Goal: Task Accomplishment & Management: Use online tool/utility

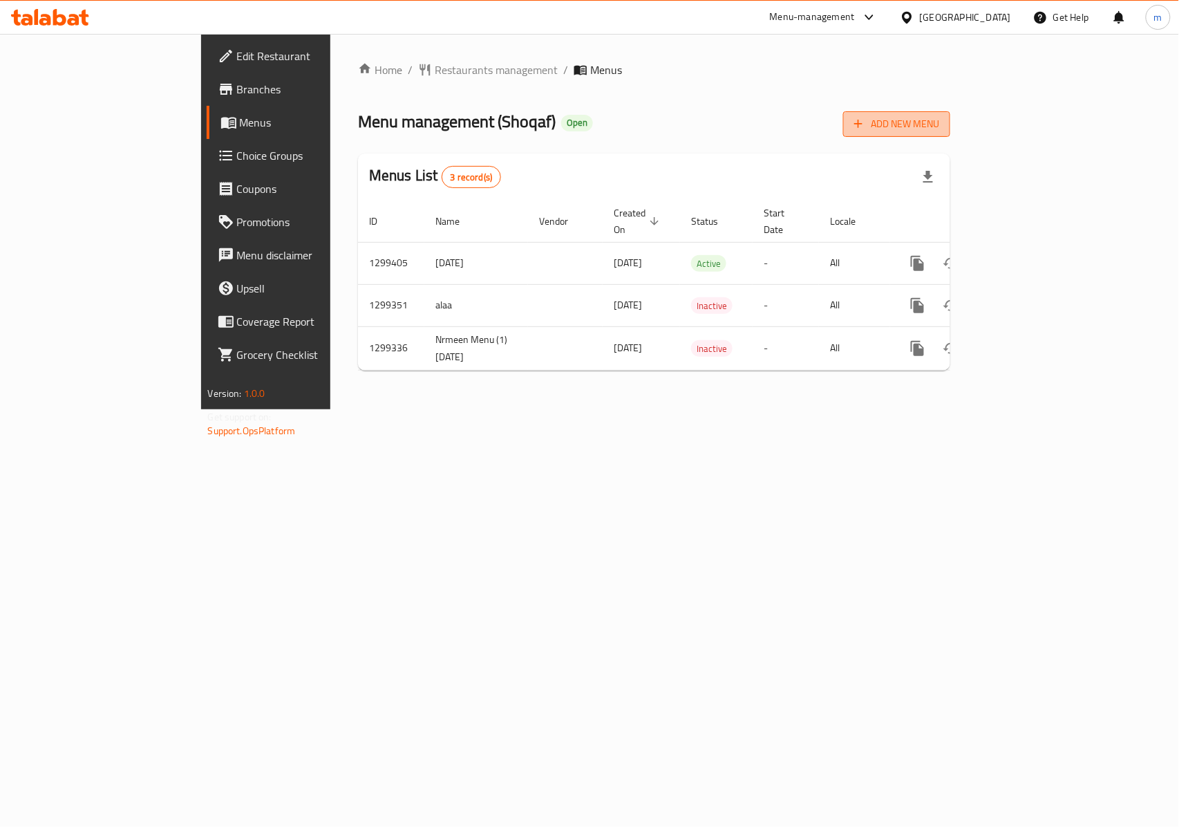
click at [939, 125] on span "Add New Menu" at bounding box center [896, 123] width 85 height 17
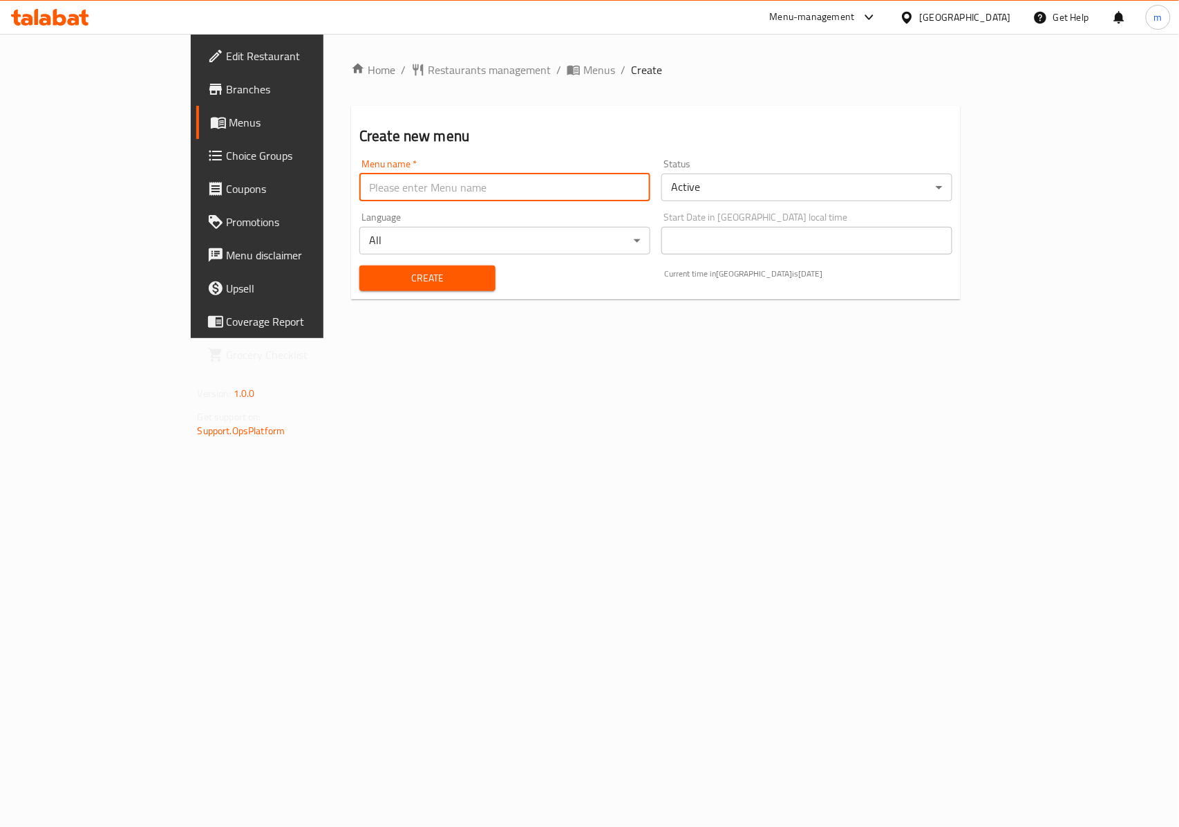
click at [536, 189] on input "text" at bounding box center [504, 188] width 291 height 28
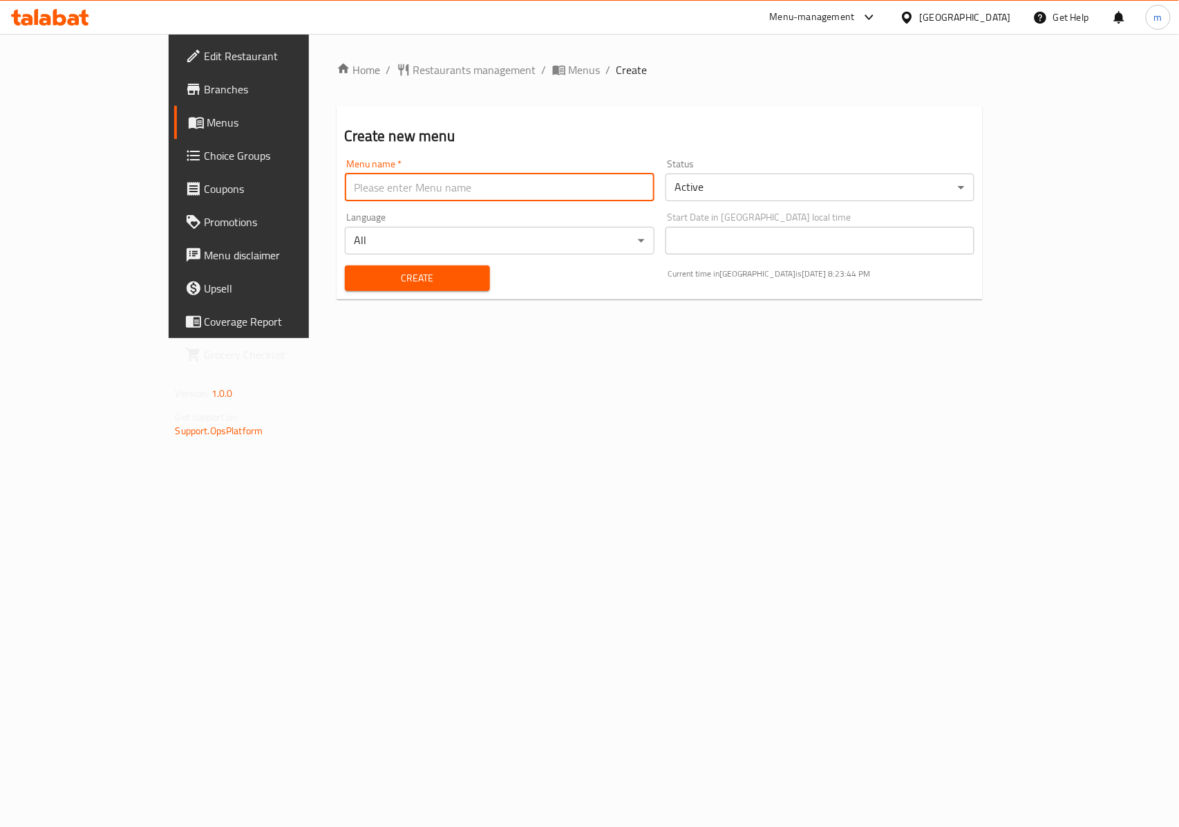
click at [393, 183] on input "text" at bounding box center [500, 188] width 310 height 28
click at [377, 188] on input "text" at bounding box center [500, 188] width 310 height 28
type input "Raouf"
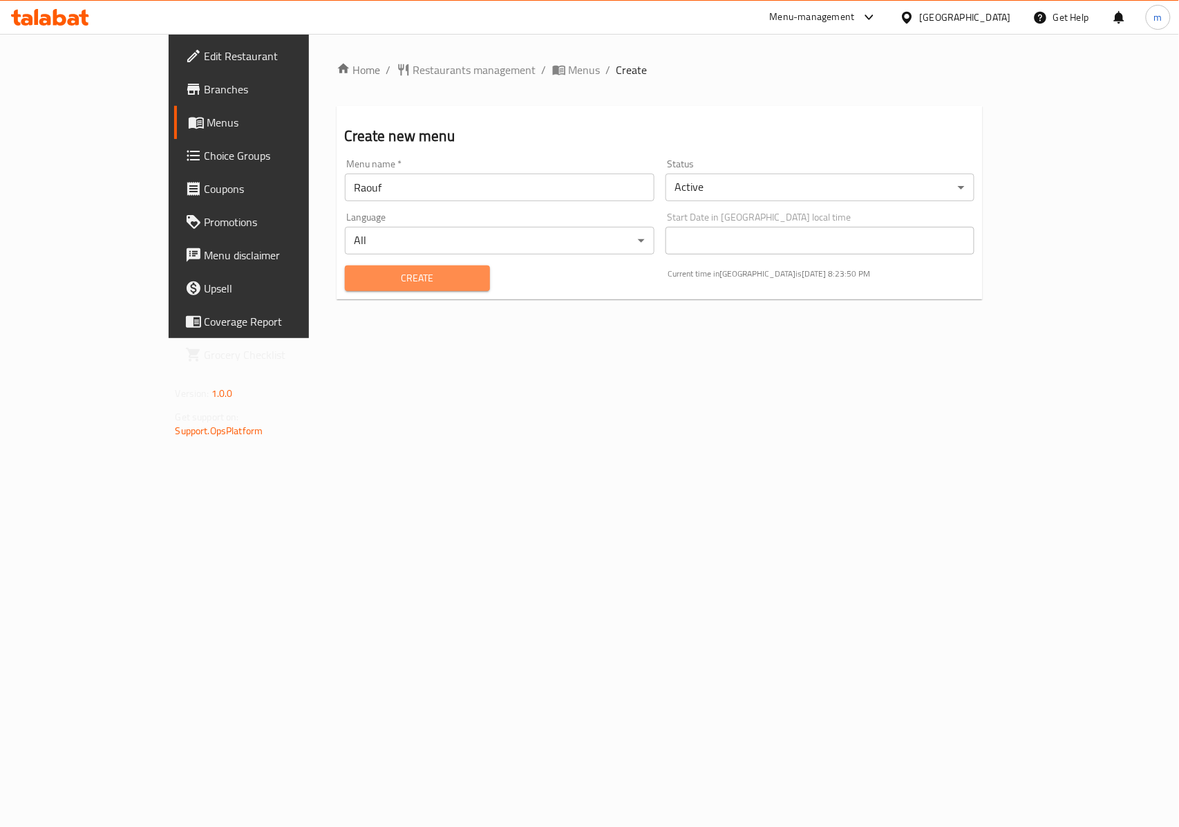
click at [356, 286] on span "Create" at bounding box center [417, 278] width 123 height 17
click at [207, 125] on span "Menus" at bounding box center [280, 122] width 147 height 17
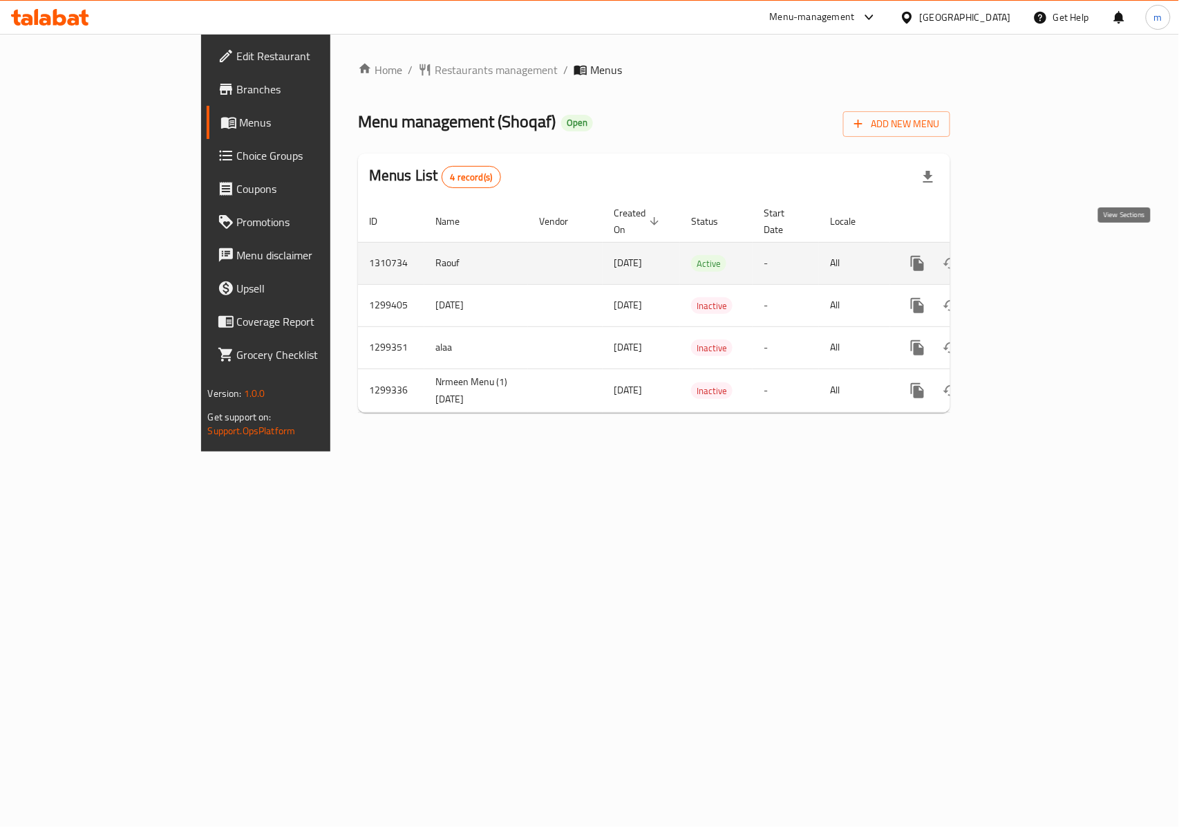
click at [1026, 255] on icon "enhanced table" at bounding box center [1017, 263] width 17 height 17
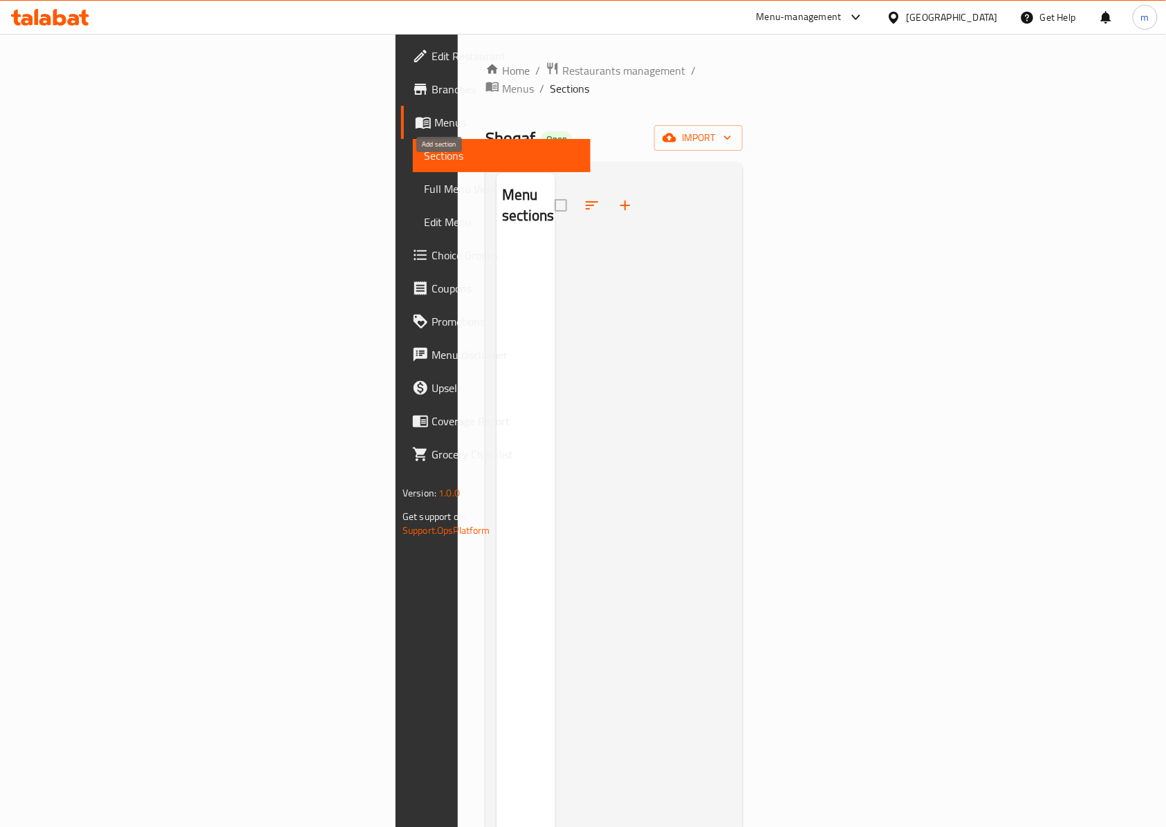
click at [617, 197] on icon "button" at bounding box center [625, 205] width 17 height 17
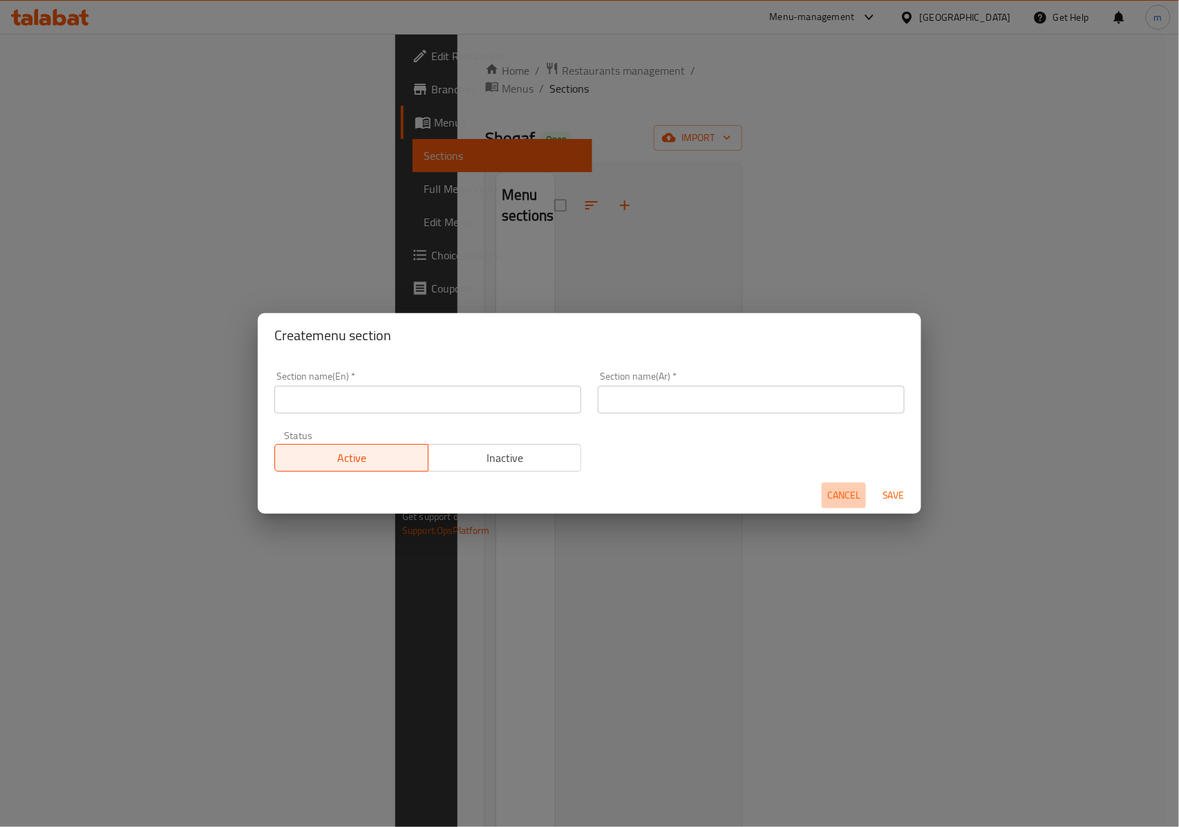
click at [850, 495] on span "Cancel" at bounding box center [843, 495] width 33 height 17
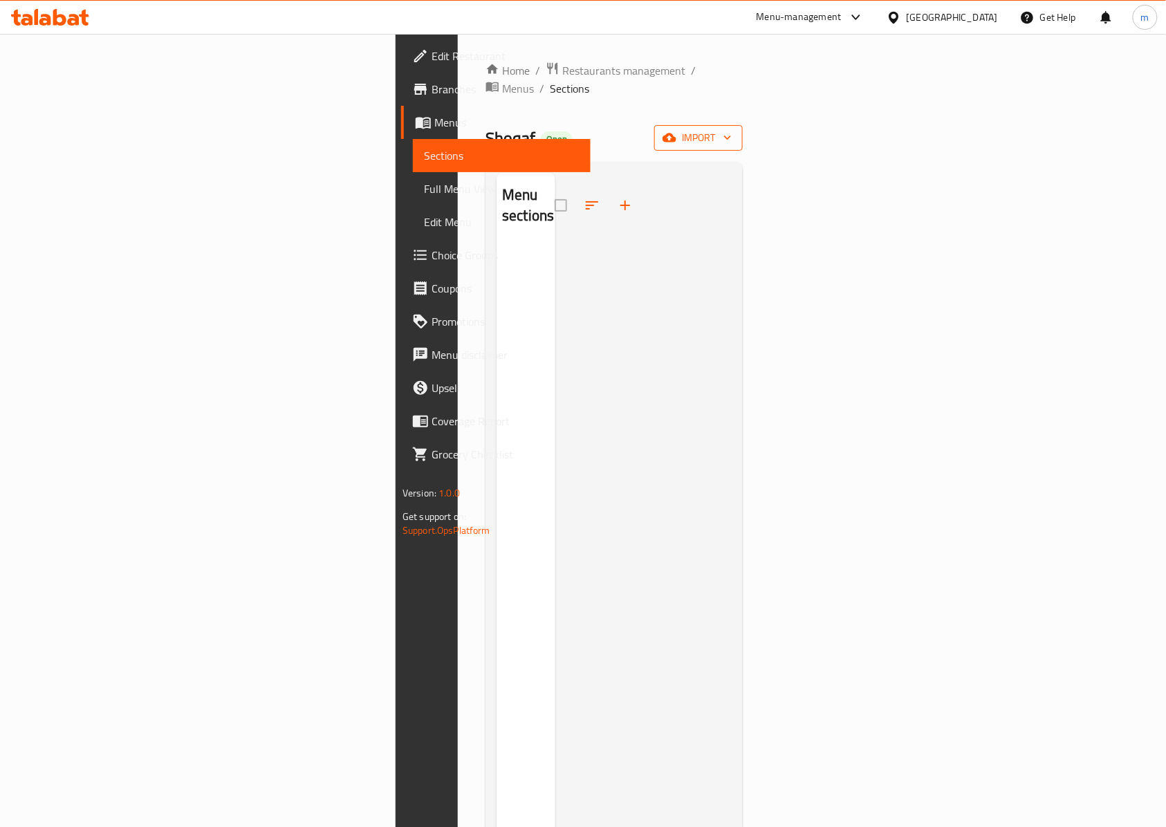
click at [731, 129] on span "import" at bounding box center [698, 137] width 66 height 17
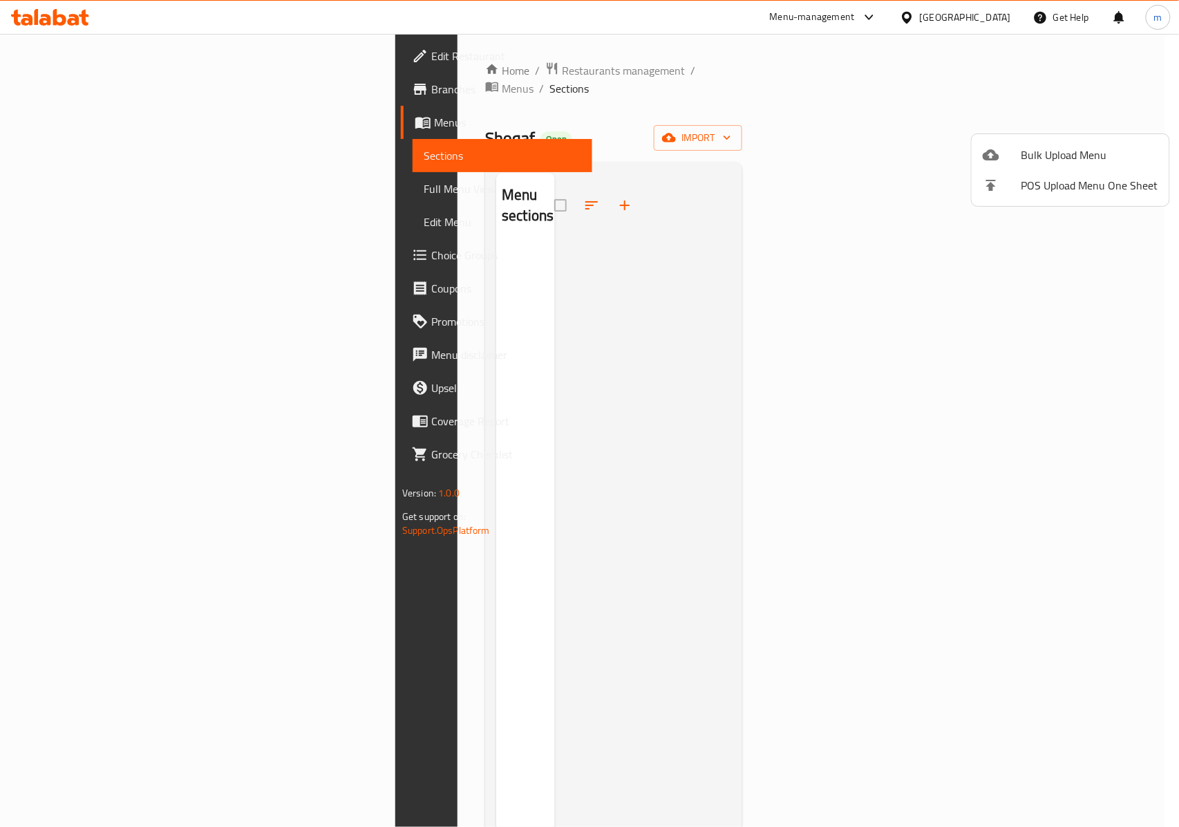
click at [874, 126] on div at bounding box center [589, 413] width 1179 height 827
